Goal: Communication & Community: Participate in discussion

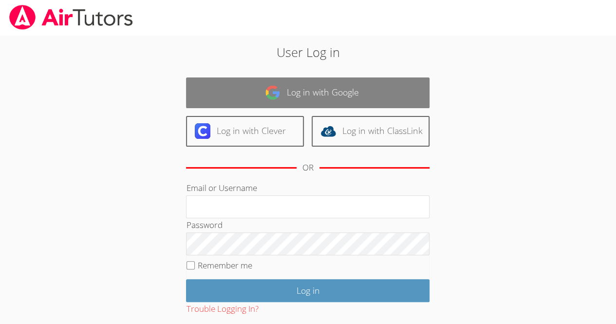
click at [323, 106] on link "Log in with Google" at bounding box center [308, 92] width 244 height 31
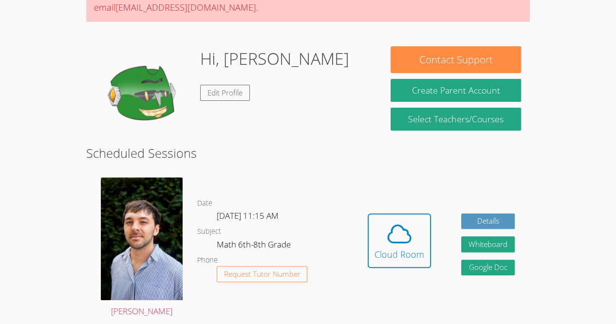
scroll to position [113, 0]
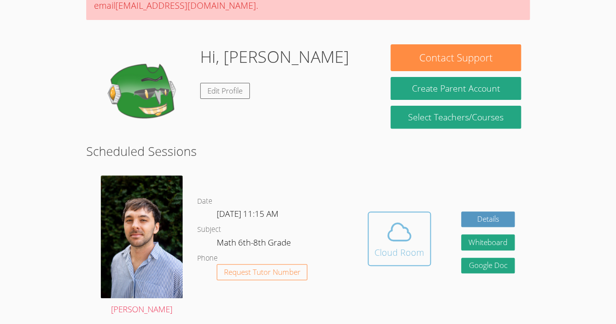
click at [397, 229] on icon at bounding box center [399, 231] width 22 height 17
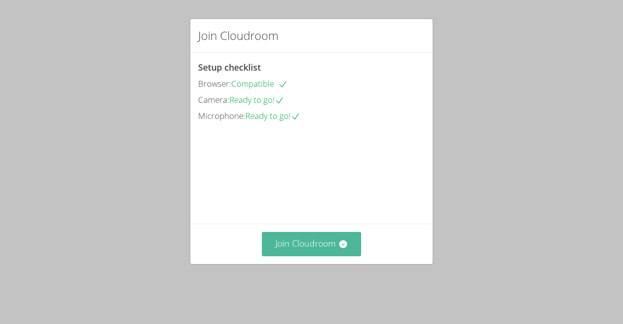
click at [325, 246] on button "Join Cloudroom" at bounding box center [312, 244] width 100 height 24
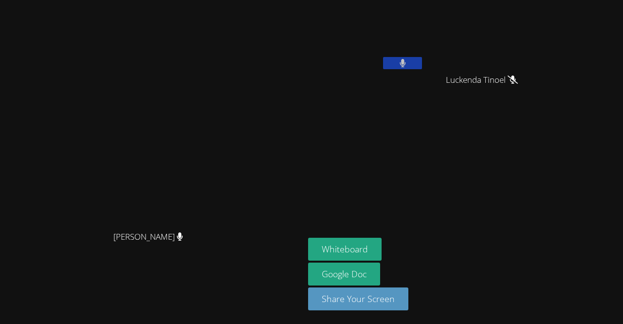
drag, startPoint x: 325, startPoint y: 246, endPoint x: 390, endPoint y: 182, distance: 91.3
click at [390, 182] on div "[PERSON_NAME] [PERSON_NAME] [PERSON_NAME] Luckenda [PERSON_NAME] Tinoel Whitebo…" at bounding box center [311, 162] width 623 height 324
drag, startPoint x: 325, startPoint y: 113, endPoint x: 312, endPoint y: 80, distance: 35.6
click at [226, 80] on video at bounding box center [152, 142] width 146 height 167
click at [226, 117] on video at bounding box center [152, 142] width 146 height 167
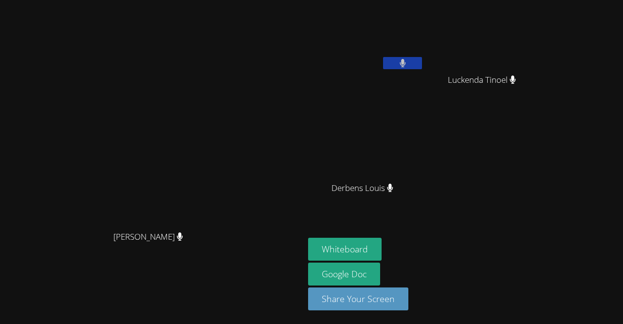
click at [422, 57] on button at bounding box center [402, 63] width 39 height 12
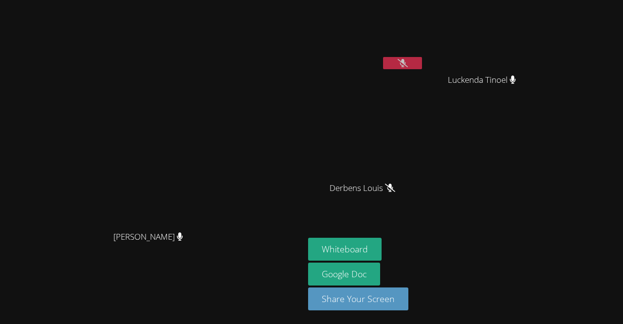
click at [528, 180] on div "[PERSON_NAME] [PERSON_NAME] [PERSON_NAME] [PERSON_NAME] Derbens [PERSON_NAME]" at bounding box center [426, 110] width 236 height 212
click at [380, 279] on link "Google Doc" at bounding box center [344, 274] width 72 height 23
click at [409, 298] on button "Share Your Screen" at bounding box center [358, 298] width 100 height 23
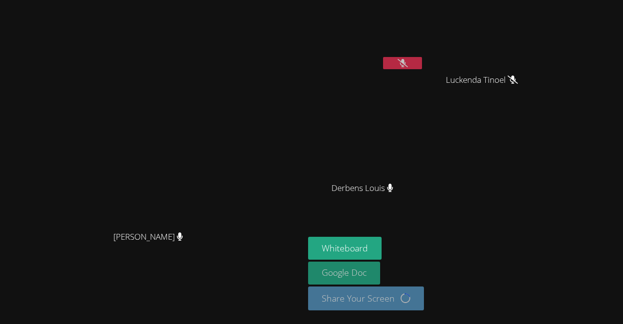
click at [417, 276] on div "Whiteboard Google Doc Share Your Screen Loading..." at bounding box center [426, 277] width 236 height 81
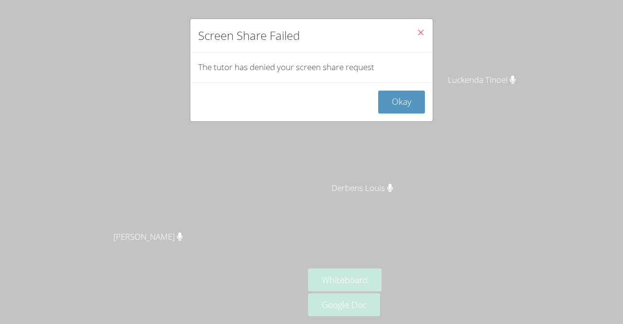
drag, startPoint x: 312, startPoint y: 191, endPoint x: 334, endPoint y: 160, distance: 37.7
click at [313, 190] on div "Screen Share Failed The tutor has denied your screen share request Okay" at bounding box center [311, 162] width 623 height 324
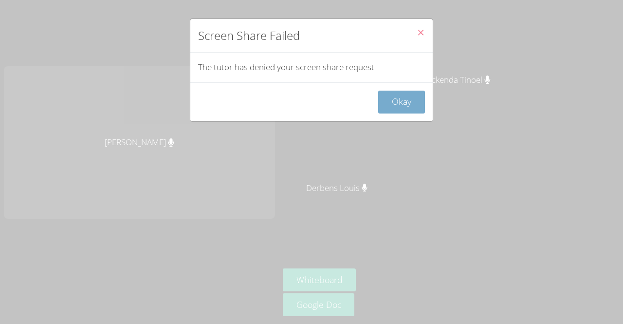
click at [379, 109] on button "Okay" at bounding box center [401, 102] width 47 height 23
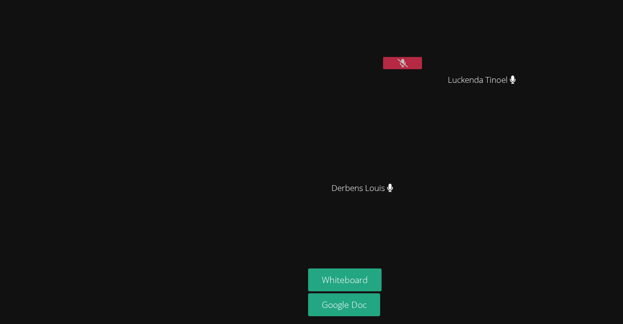
click at [408, 66] on icon at bounding box center [403, 63] width 10 height 8
click at [422, 66] on button at bounding box center [402, 63] width 39 height 12
click at [408, 66] on icon at bounding box center [403, 63] width 10 height 8
click at [422, 66] on button at bounding box center [402, 63] width 39 height 12
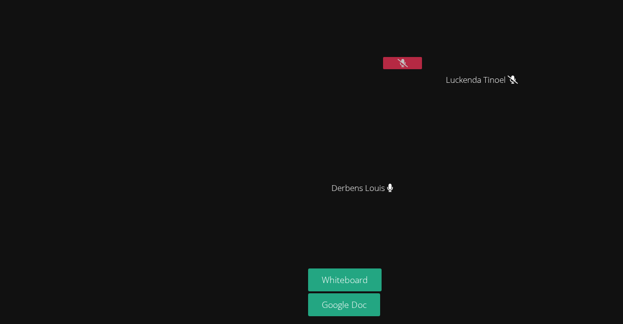
click at [422, 61] on button at bounding box center [402, 63] width 39 height 12
click at [422, 60] on button at bounding box center [402, 63] width 39 height 12
click at [408, 60] on icon at bounding box center [403, 63] width 10 height 8
click at [422, 67] on button at bounding box center [402, 63] width 39 height 12
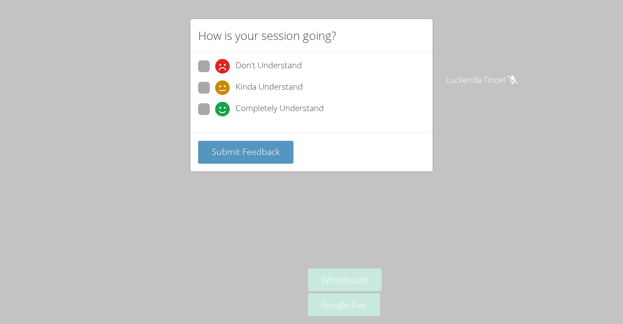
click at [215, 116] on span at bounding box center [215, 116] width 0 height 0
click at [215, 110] on input "Completely Understand" at bounding box center [219, 107] width 8 height 8
radio input "true"
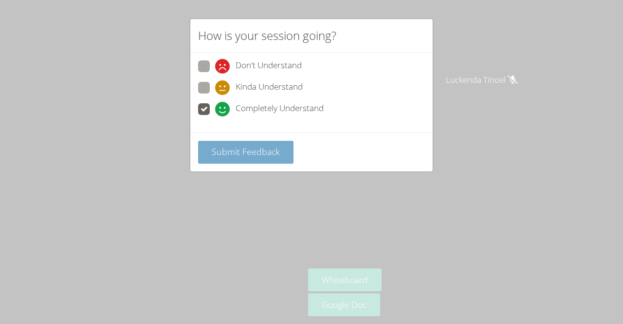
click at [216, 157] on button "Submit Feedback" at bounding box center [245, 152] width 95 height 23
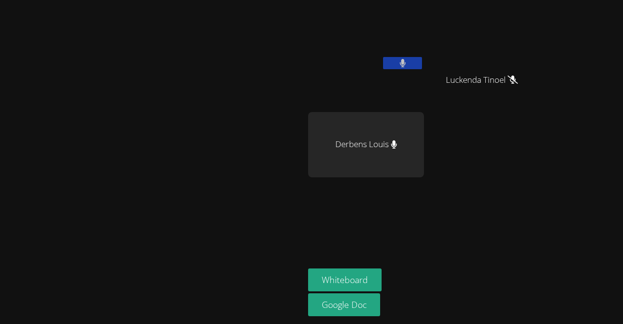
drag, startPoint x: 137, startPoint y: 205, endPoint x: 186, endPoint y: 228, distance: 54.0
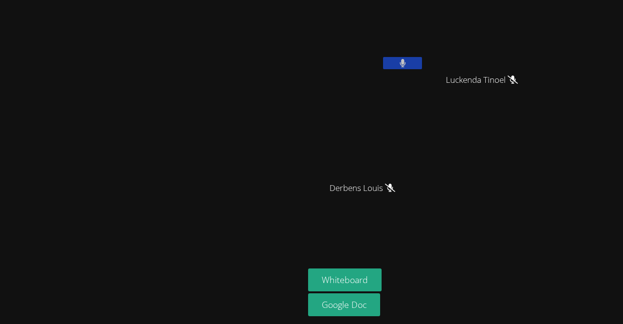
click at [422, 68] on button at bounding box center [402, 63] width 39 height 12
click at [408, 60] on icon at bounding box center [403, 63] width 10 height 8
